Goal: Task Accomplishment & Management: Manage account settings

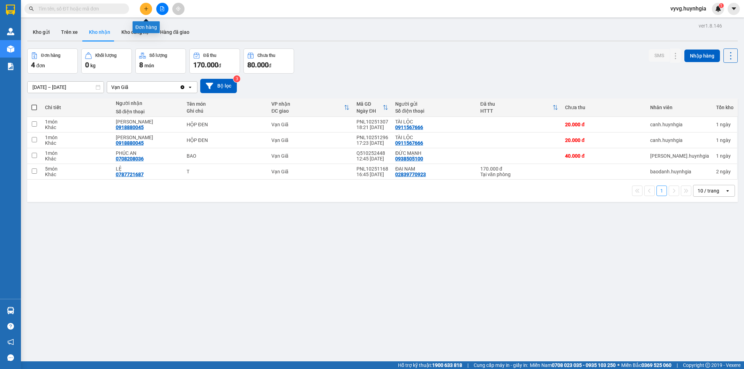
click at [146, 10] on icon "plus" at bounding box center [146, 8] width 5 height 5
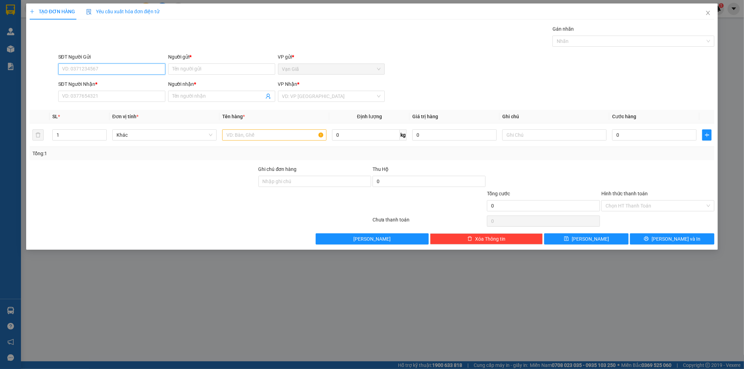
click at [108, 66] on input "SĐT Người Gửi" at bounding box center [111, 69] width 107 height 11
type input "0819786397"
click at [106, 81] on div "0819786397 - DUNG" at bounding box center [111, 83] width 99 height 8
type input "DUNG"
type input "0909933928"
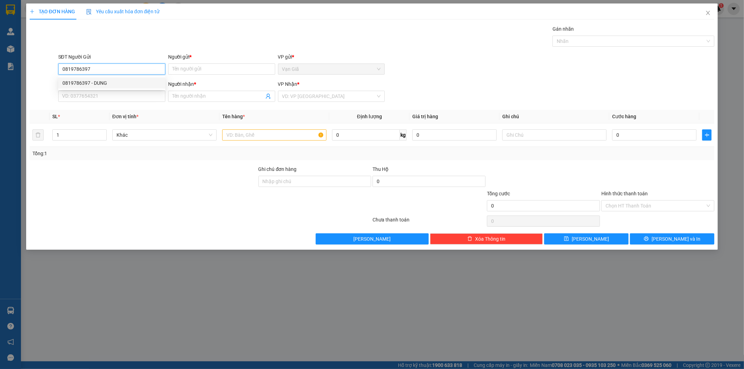
type input "TRANG"
type input "0819786397"
click at [252, 139] on input "text" at bounding box center [274, 134] width 104 height 11
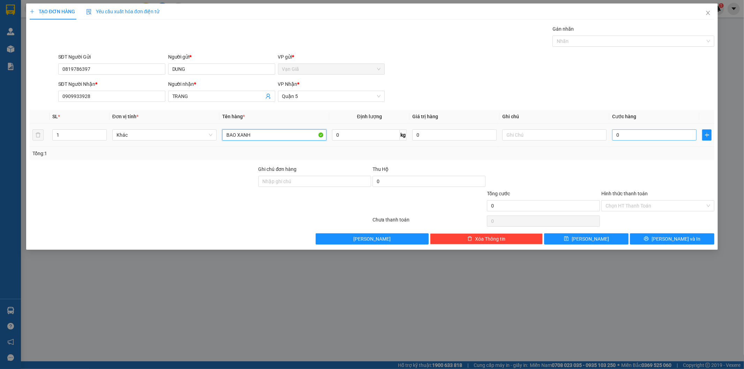
type input "BAO XANH"
click at [628, 138] on input "0" at bounding box center [655, 134] width 84 height 11
type input "7"
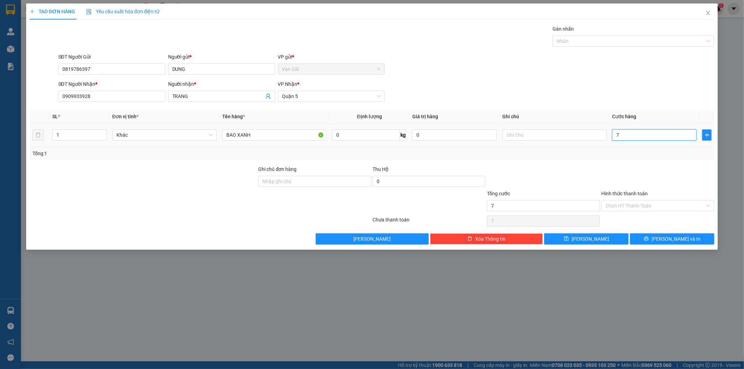
type input "70"
type input "70.000"
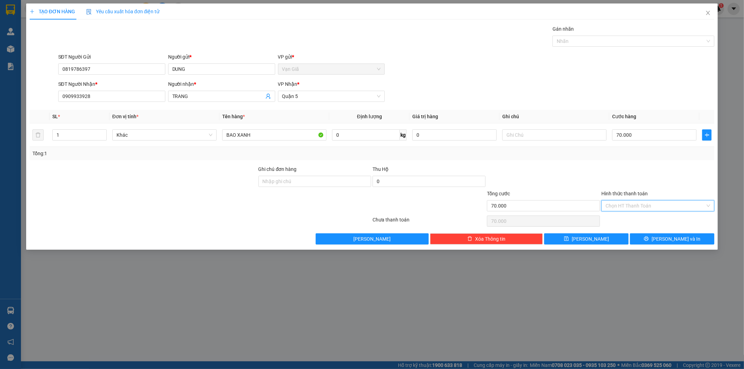
click at [628, 207] on input "Hình thức thanh toán" at bounding box center [656, 206] width 100 height 10
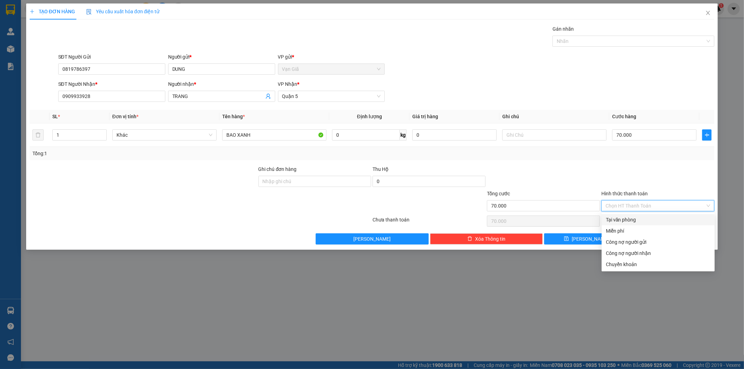
click at [639, 220] on div "Tại văn phòng" at bounding box center [658, 220] width 105 height 8
type input "0"
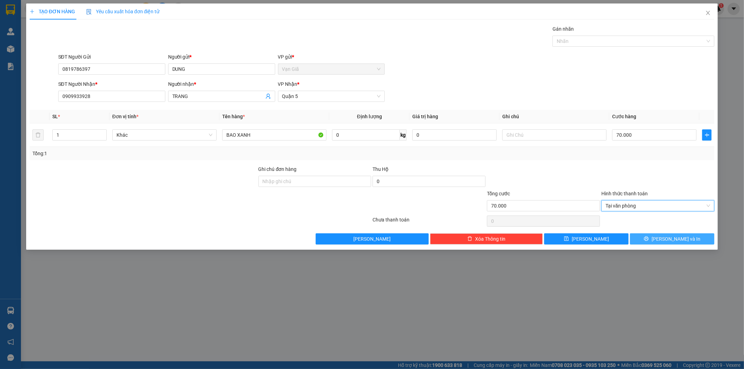
click at [669, 237] on span "[PERSON_NAME] và In" at bounding box center [676, 239] width 49 height 8
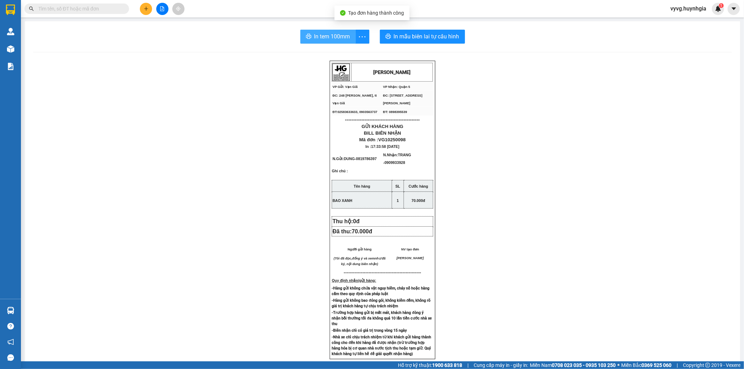
click at [319, 37] on span "In tem 100mm" at bounding box center [332, 36] width 36 height 9
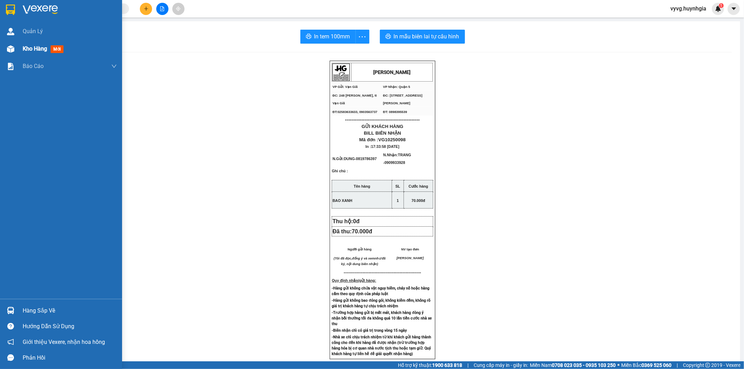
click at [37, 51] on span "Kho hàng" at bounding box center [35, 48] width 24 height 7
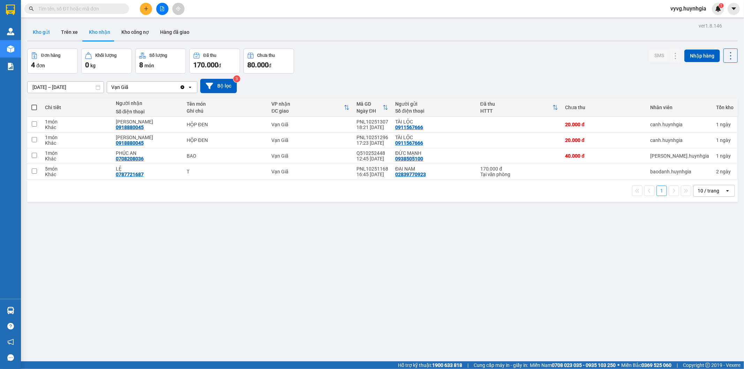
click at [42, 32] on button "Kho gửi" at bounding box center [41, 32] width 28 height 17
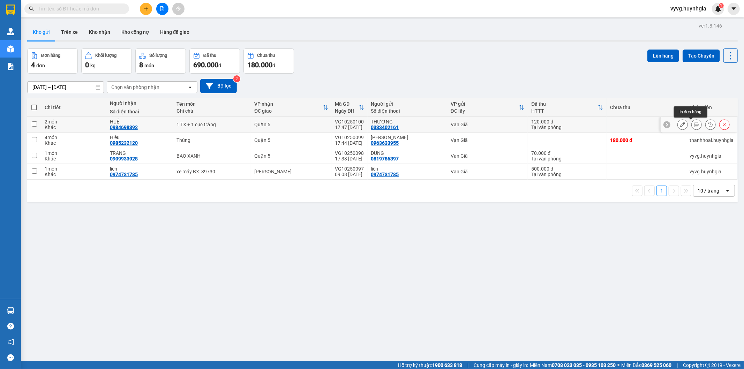
click at [695, 124] on icon at bounding box center [697, 124] width 5 height 5
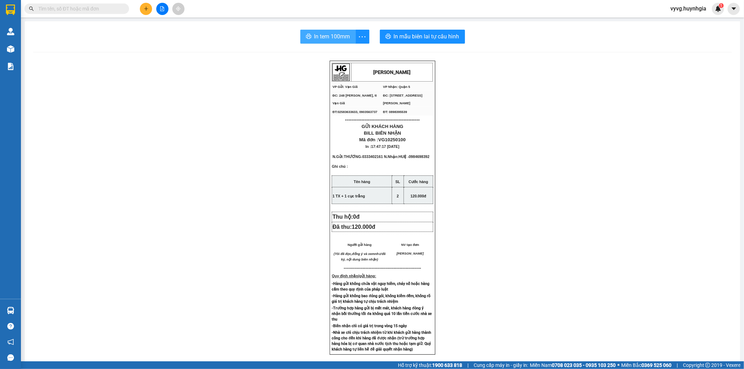
click at [335, 38] on span "In tem 100mm" at bounding box center [332, 36] width 36 height 9
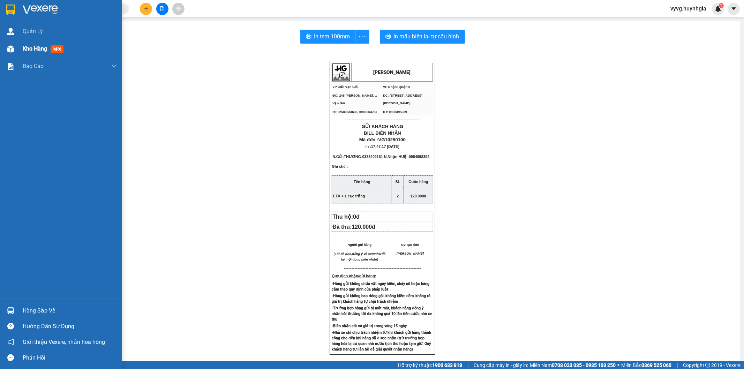
click at [41, 49] on span "Kho hàng" at bounding box center [35, 48] width 24 height 7
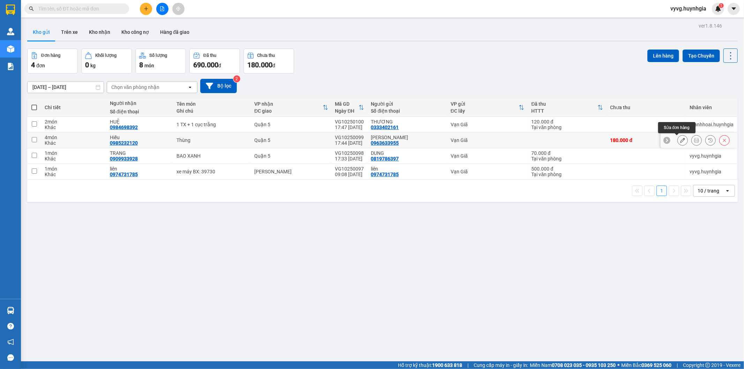
click at [681, 141] on icon at bounding box center [683, 140] width 5 height 5
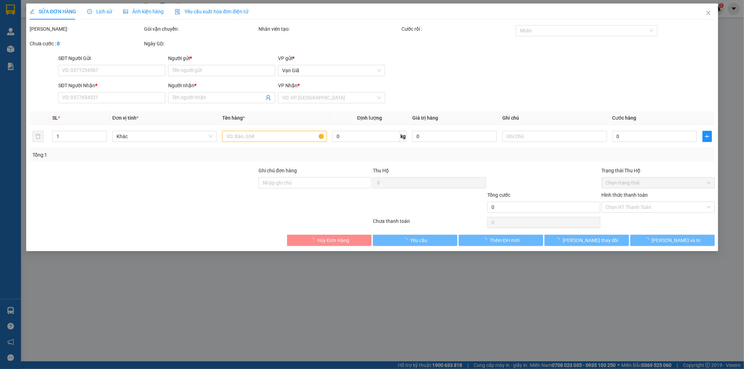
type input "0963633955"
type input "[PERSON_NAME]"
type input "0985232120"
type input "Hiếu"
type input "180.000"
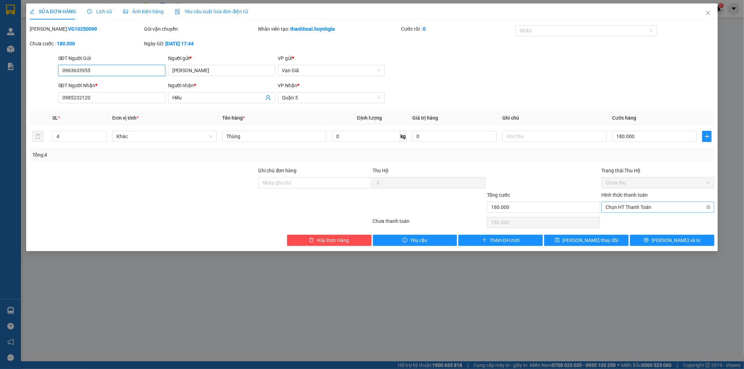
click at [636, 207] on span "Chọn HT Thanh Toán" at bounding box center [658, 207] width 105 height 10
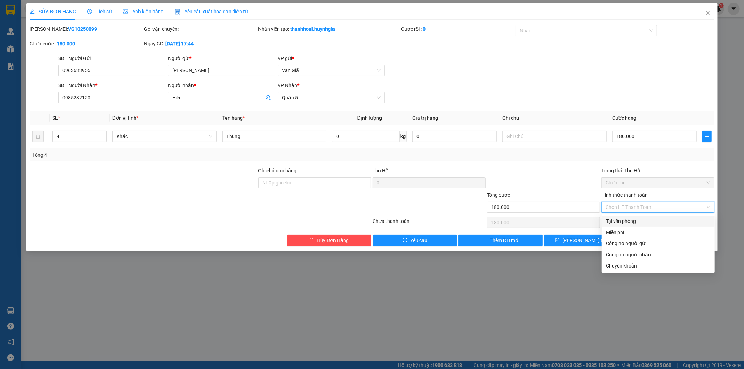
click at [627, 222] on div "Tại văn phòng" at bounding box center [658, 221] width 105 height 8
type input "0"
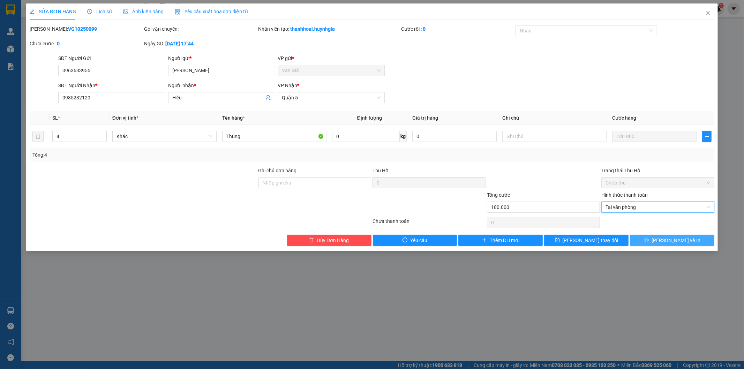
click at [675, 239] on span "[PERSON_NAME] và In" at bounding box center [676, 241] width 49 height 8
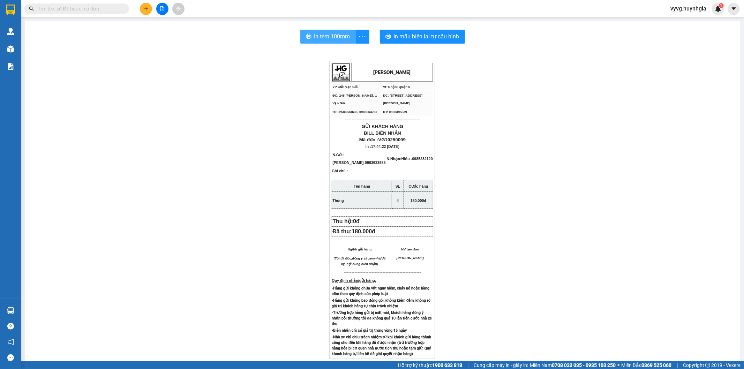
click at [318, 34] on span "In tem 100mm" at bounding box center [332, 36] width 36 height 9
click at [333, 27] on div "In tem 100mm In mẫu biên lai tự cấu hình [PERSON_NAME] VP Gửi: Vạn Giã VP Nhậ…" at bounding box center [383, 274] width 716 height 507
click at [323, 34] on span "In tem 100mm" at bounding box center [332, 36] width 36 height 9
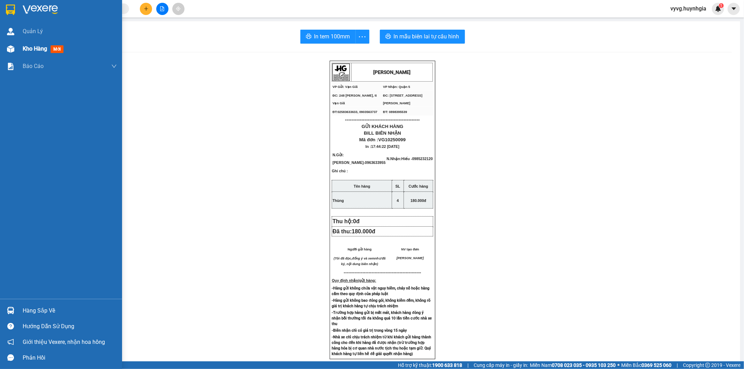
click at [43, 48] on span "Kho hàng" at bounding box center [35, 48] width 24 height 7
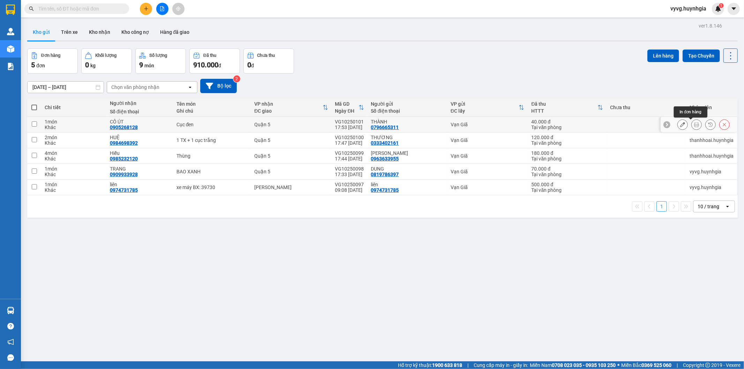
click at [695, 125] on icon at bounding box center [697, 124] width 5 height 5
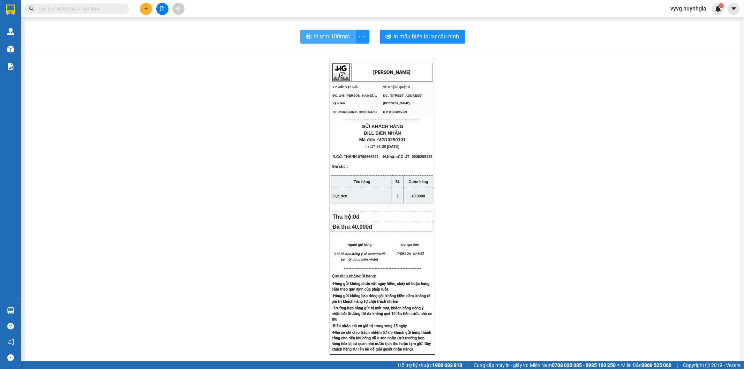
click at [331, 32] on span "In tem 100mm" at bounding box center [332, 36] width 36 height 9
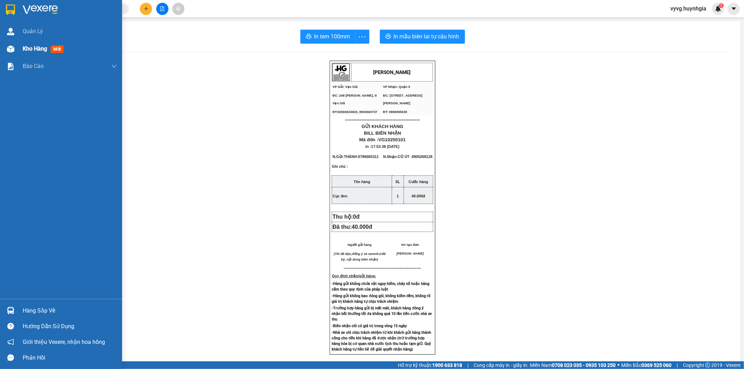
click at [28, 48] on span "Kho hàng" at bounding box center [35, 48] width 24 height 7
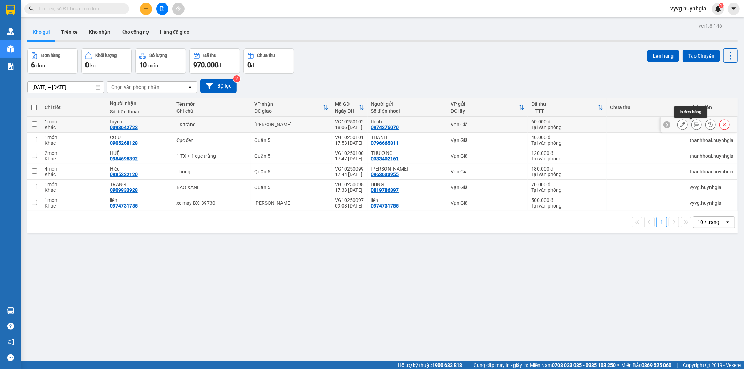
click at [695, 123] on icon at bounding box center [697, 124] width 5 height 5
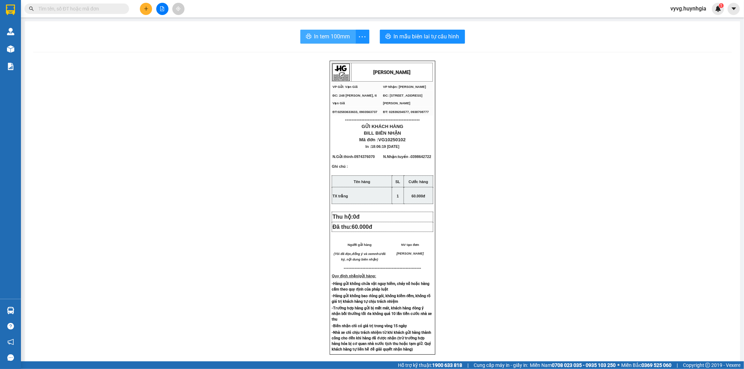
click at [323, 34] on span "In tem 100mm" at bounding box center [332, 36] width 36 height 9
click at [315, 34] on span "In tem 100mm" at bounding box center [332, 36] width 36 height 9
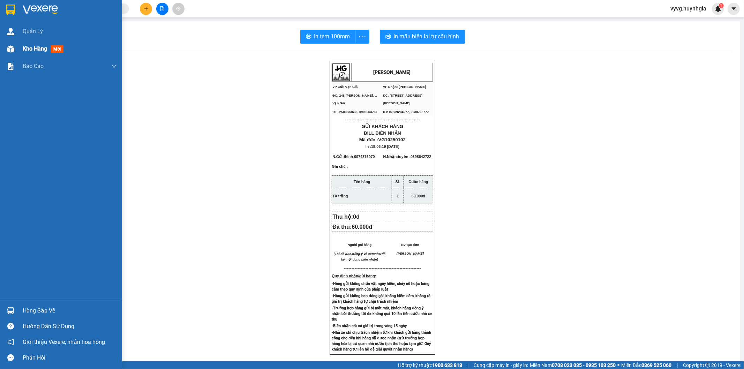
click at [36, 47] on span "Kho hàng" at bounding box center [35, 48] width 24 height 7
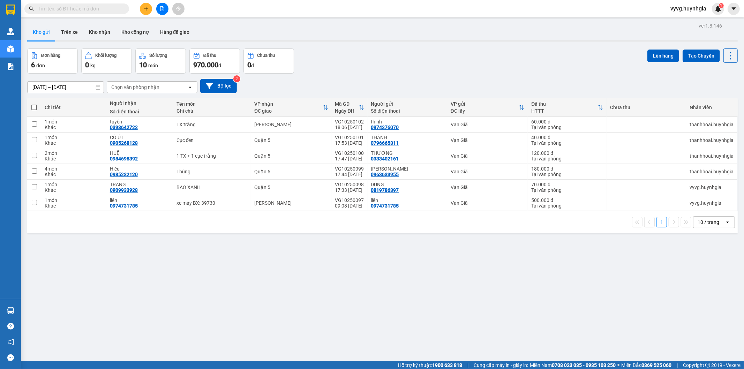
click at [418, 60] on div "Đơn hàng 6 đơn Khối lượng 0 kg Số lượng 10 món Đã thu 970.000 đ Chưa thu 0 đ Lê…" at bounding box center [382, 61] width 711 height 25
click at [32, 106] on span at bounding box center [34, 108] width 6 height 6
click at [34, 104] on input "checkbox" at bounding box center [34, 104] width 0 height 0
checkbox input "true"
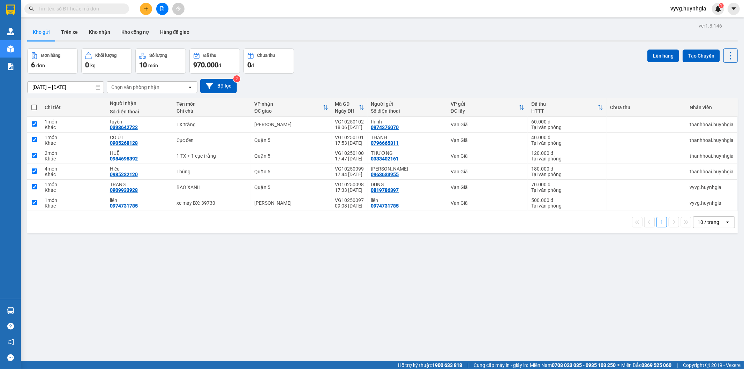
checkbox input "true"
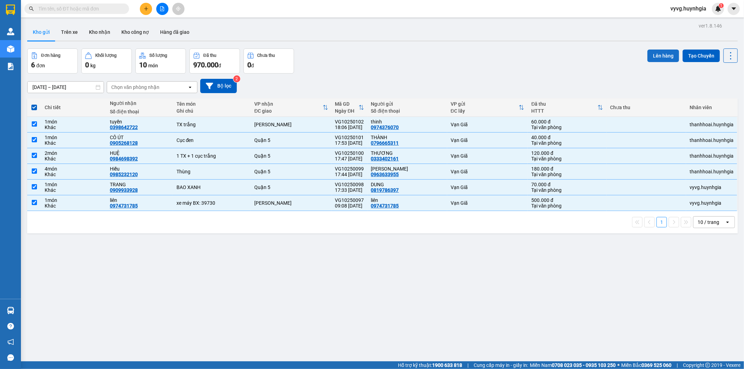
click at [657, 54] on button "Lên hàng" at bounding box center [664, 56] width 32 height 13
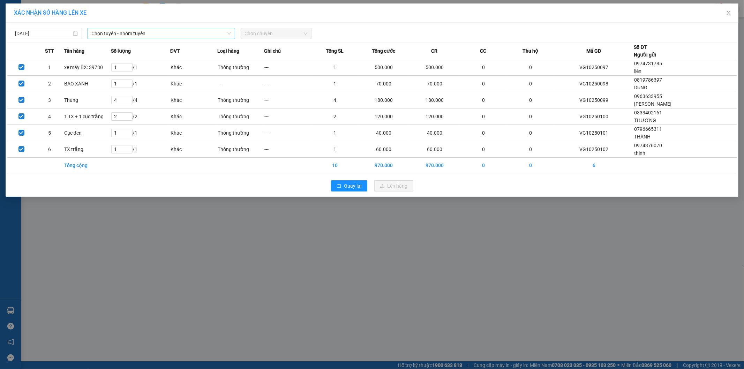
click at [166, 29] on span "Chọn tuyến - nhóm tuyến" at bounding box center [161, 33] width 139 height 10
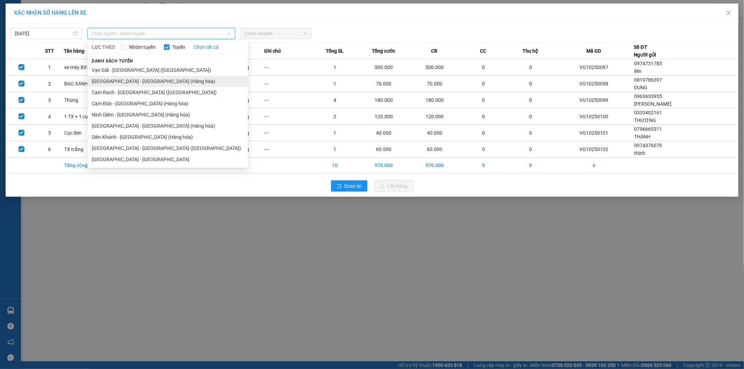
click at [155, 80] on li "[GEOGRAPHIC_DATA] - [GEOGRAPHIC_DATA] (Hàng hóa)" at bounding box center [168, 81] width 161 height 11
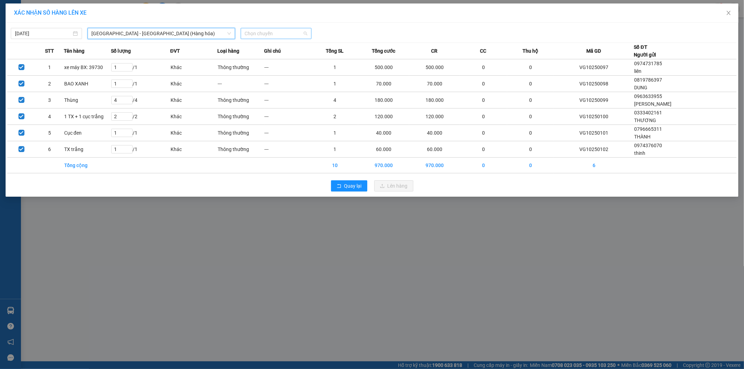
click at [272, 35] on span "Chọn chuyến" at bounding box center [276, 33] width 63 height 10
click at [267, 58] on div "22:00" at bounding box center [272, 59] width 54 height 8
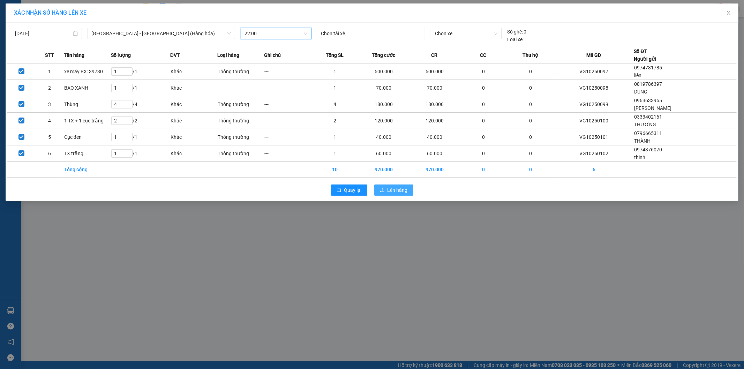
click at [399, 189] on span "Lên hàng" at bounding box center [398, 190] width 20 height 8
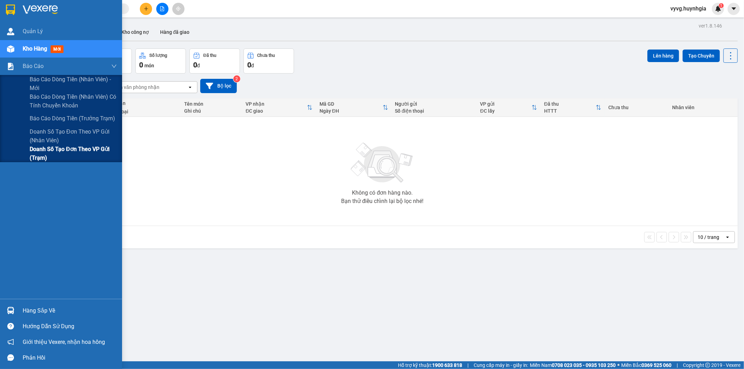
click at [55, 149] on span "Doanh số tạo đơn theo VP gửi (trạm)" at bounding box center [73, 153] width 87 height 17
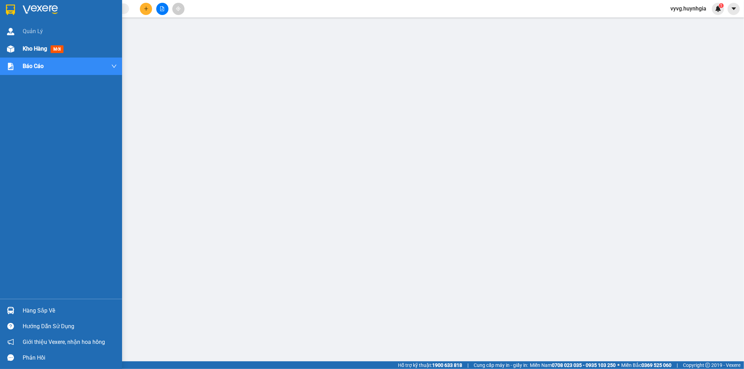
click at [23, 46] on span "Kho hàng" at bounding box center [35, 48] width 24 height 7
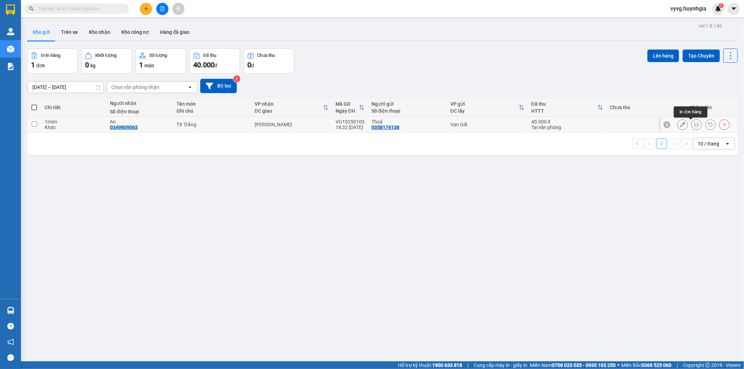
click at [695, 126] on icon at bounding box center [697, 124] width 5 height 5
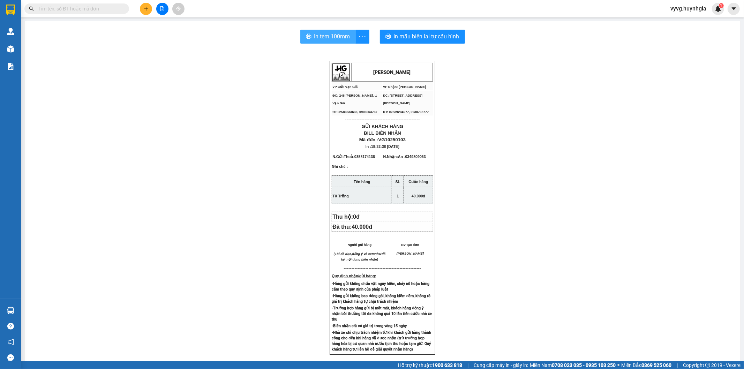
click at [333, 39] on span "In tem 100mm" at bounding box center [332, 36] width 36 height 9
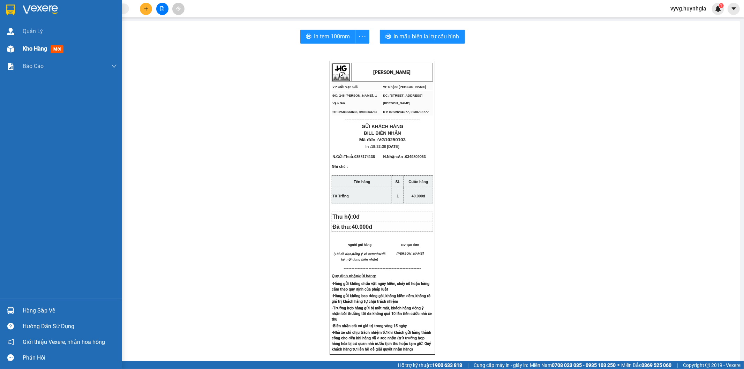
click at [25, 50] on span "Kho hàng" at bounding box center [35, 48] width 24 height 7
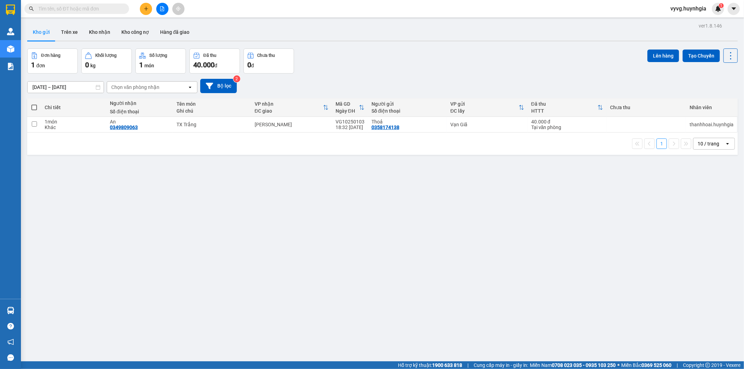
click at [33, 106] on span at bounding box center [34, 108] width 6 height 6
click at [34, 104] on input "checkbox" at bounding box center [34, 104] width 0 height 0
checkbox input "true"
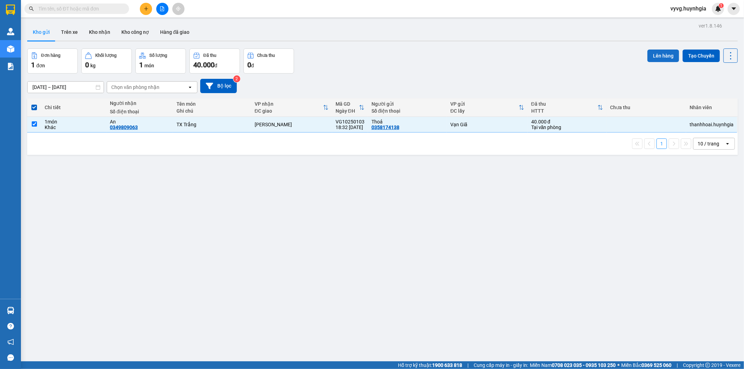
click at [654, 57] on button "Lên hàng" at bounding box center [664, 56] width 32 height 13
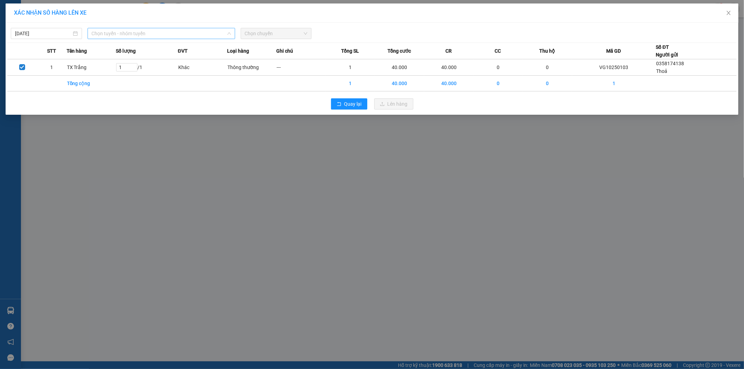
click at [210, 34] on span "Chọn tuyến - nhóm tuyến" at bounding box center [161, 33] width 139 height 10
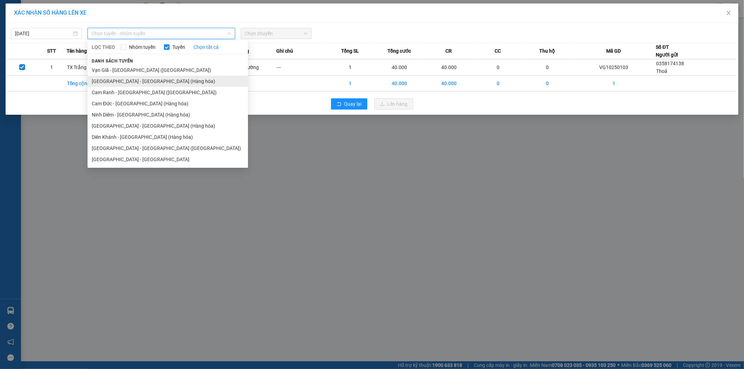
click at [180, 82] on li "[GEOGRAPHIC_DATA] - [GEOGRAPHIC_DATA] (Hàng hóa)" at bounding box center [168, 81] width 161 height 11
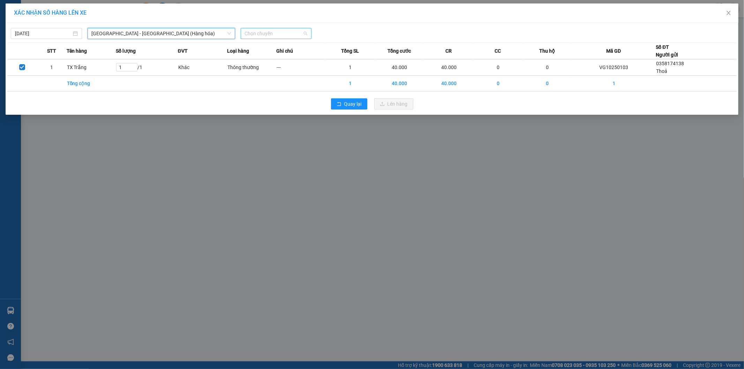
click at [292, 33] on span "Chọn chuyến" at bounding box center [276, 33] width 63 height 10
click at [267, 59] on div "22:00" at bounding box center [272, 59] width 54 height 8
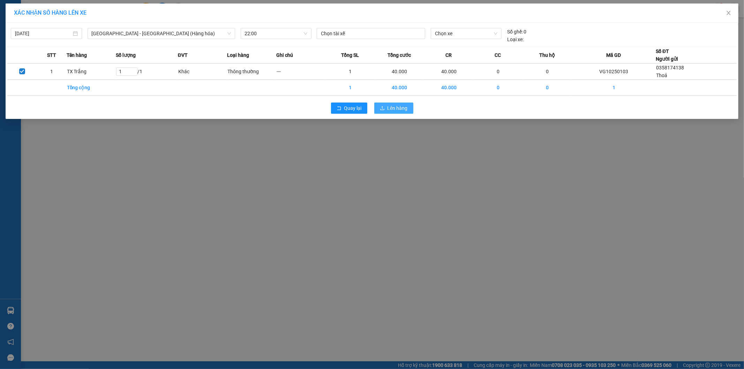
click at [392, 109] on span "Lên hàng" at bounding box center [398, 108] width 20 height 8
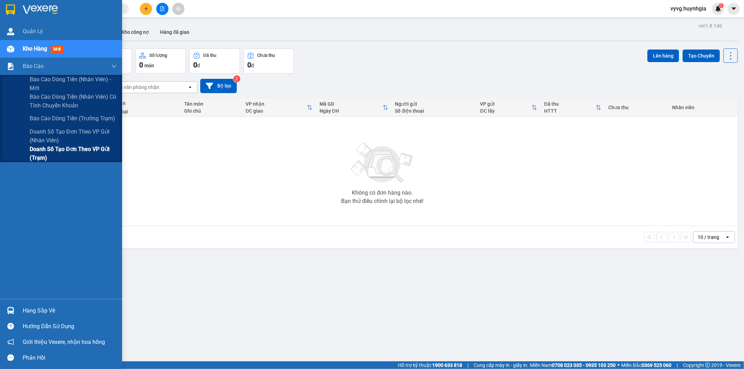
click at [54, 148] on span "Doanh số tạo đơn theo VP gửi (trạm)" at bounding box center [73, 153] width 87 height 17
